Goal: Task Accomplishment & Management: Manage account settings

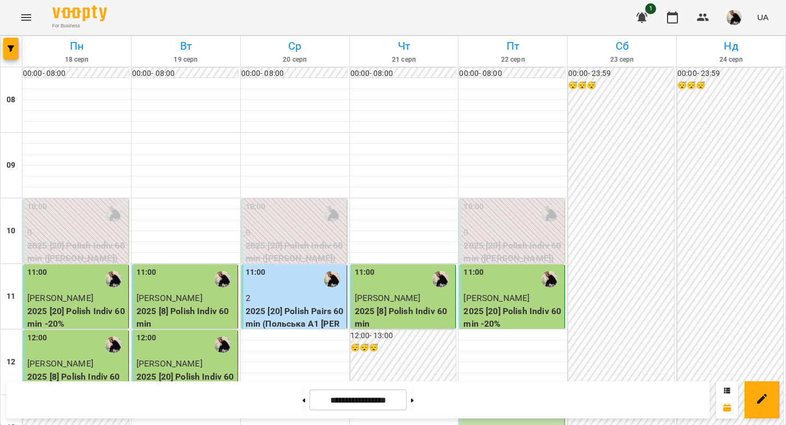
scroll to position [208, 0]
click at [474, 424] on span "[PERSON_NAME]" at bounding box center [496, 429] width 66 height 10
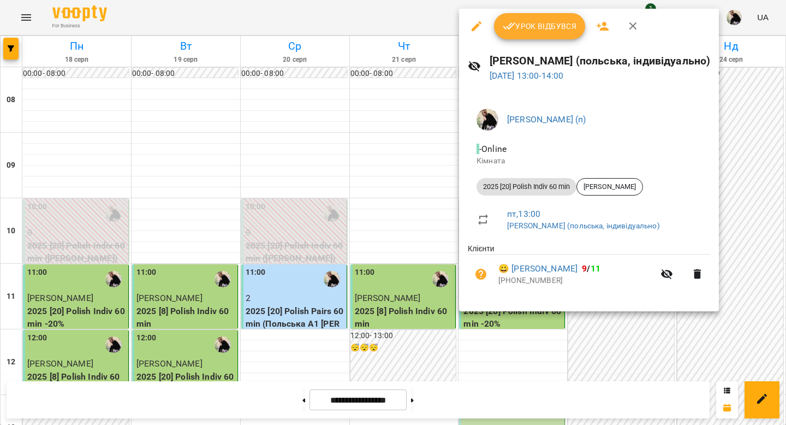
click at [539, 29] on span "Урок відбувся" at bounding box center [540, 26] width 74 height 13
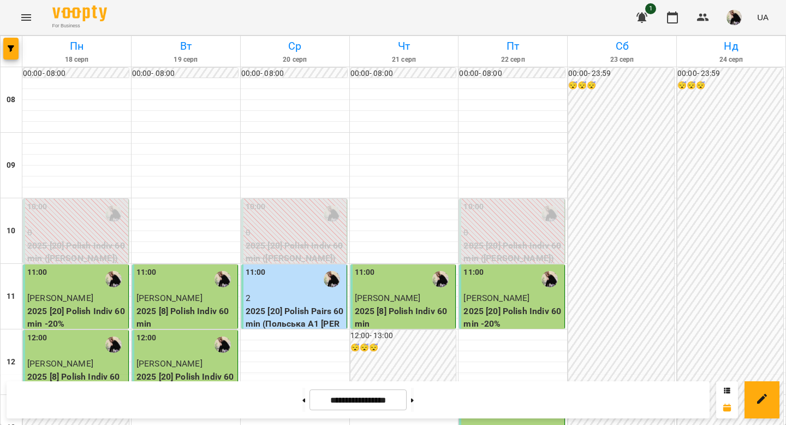
scroll to position [270, 0]
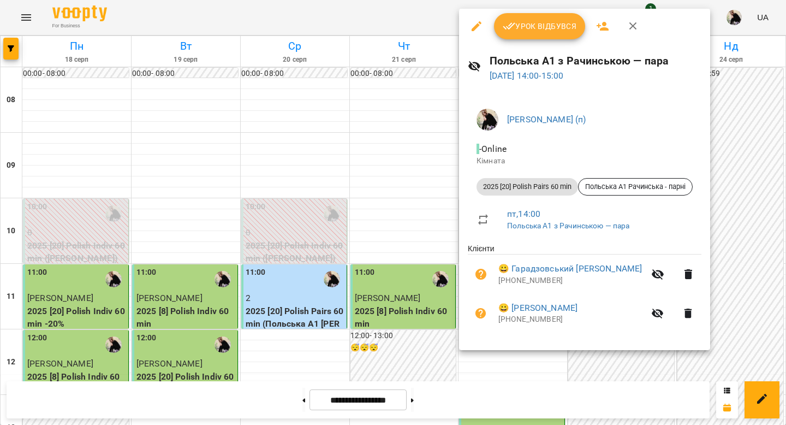
click at [534, 27] on span "Урок відбувся" at bounding box center [540, 26] width 74 height 13
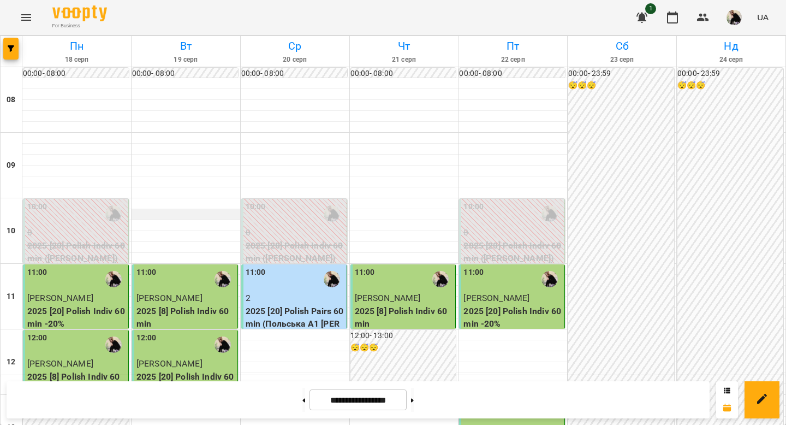
scroll to position [391, 0]
click at [31, 20] on icon "Menu" at bounding box center [26, 17] width 13 height 13
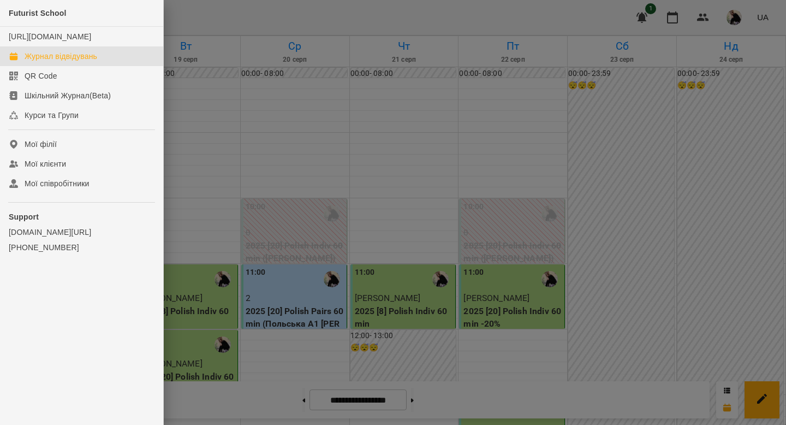
click at [271, 181] on div at bounding box center [393, 212] width 786 height 425
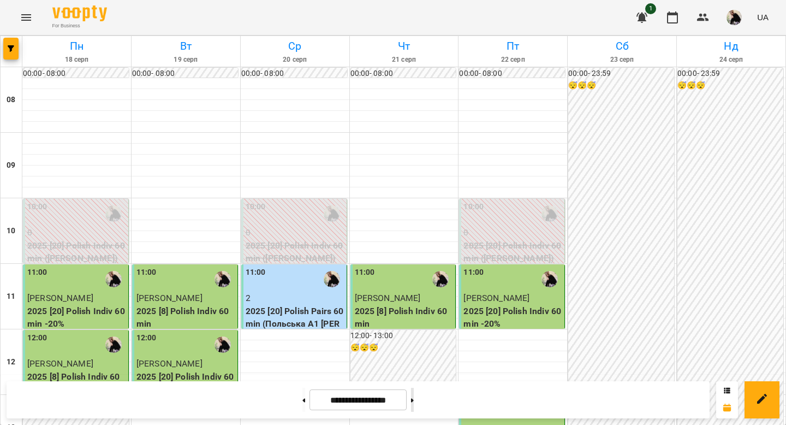
click at [414, 402] on button at bounding box center [412, 400] width 3 height 24
type input "**********"
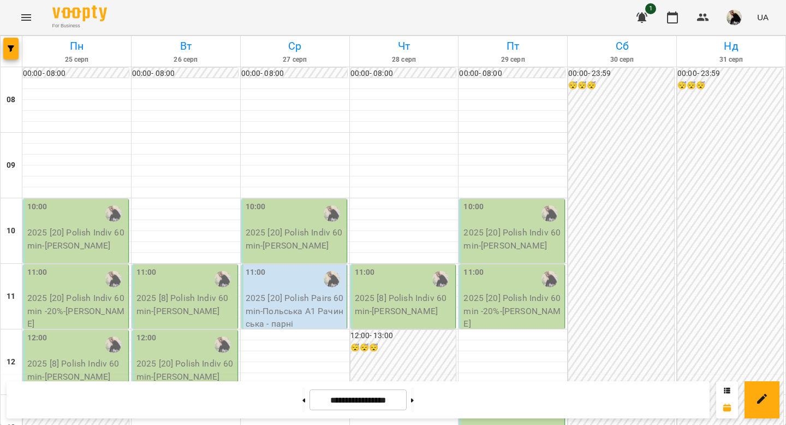
scroll to position [0, 0]
